Goal: Transaction & Acquisition: Purchase product/service

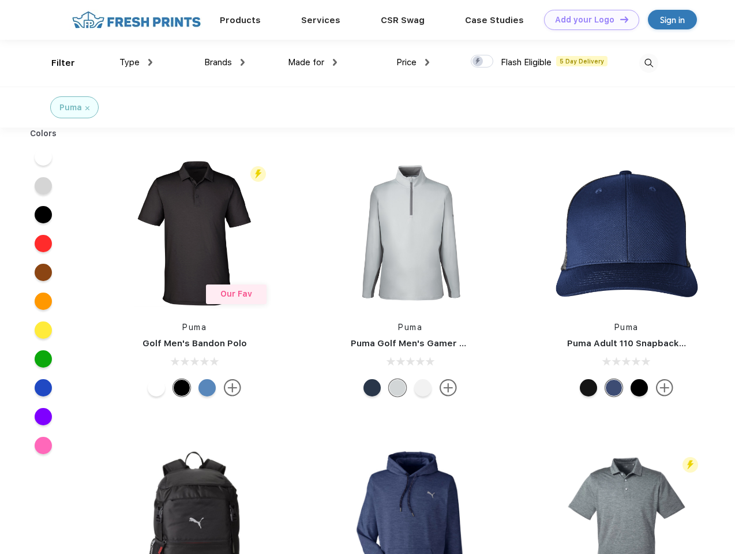
scroll to position [1, 0]
click at [587, 20] on link "Add your Logo Design Tool" at bounding box center [591, 20] width 95 height 20
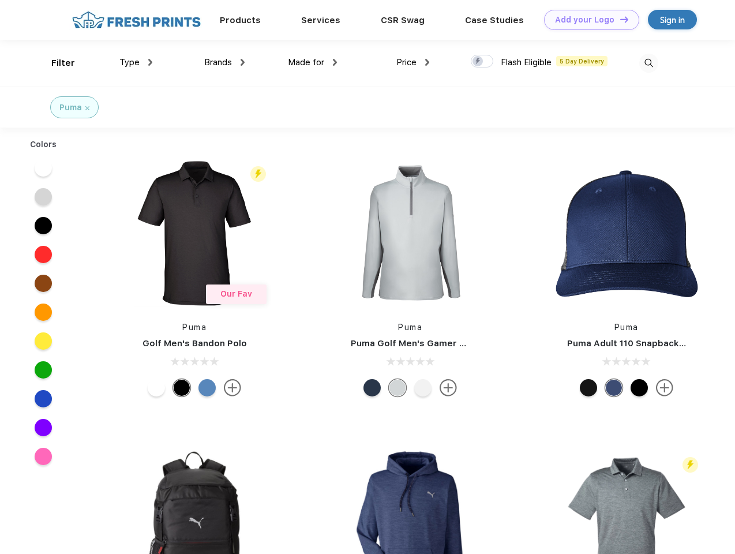
click at [0, 0] on div "Design Tool" at bounding box center [0, 0] width 0 height 0
click at [619, 19] on link "Add your Logo Design Tool" at bounding box center [591, 20] width 95 height 20
click at [55, 63] on div "Filter" at bounding box center [63, 63] width 24 height 13
click at [136, 62] on span "Type" at bounding box center [129, 62] width 20 height 10
click at [224, 62] on span "Brands" at bounding box center [218, 62] width 28 height 10
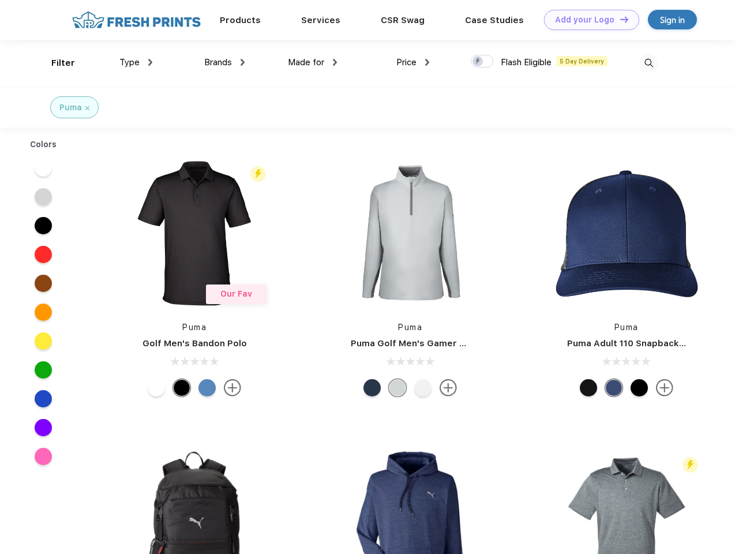
click at [313, 62] on span "Made for" at bounding box center [306, 62] width 36 height 10
click at [413, 62] on span "Price" at bounding box center [406, 62] width 20 height 10
click at [482, 62] on div at bounding box center [482, 61] width 23 height 13
click at [478, 62] on input "checkbox" at bounding box center [475, 58] width 8 height 8
click at [649, 63] on img at bounding box center [648, 63] width 19 height 19
